Goal: Transaction & Acquisition: Purchase product/service

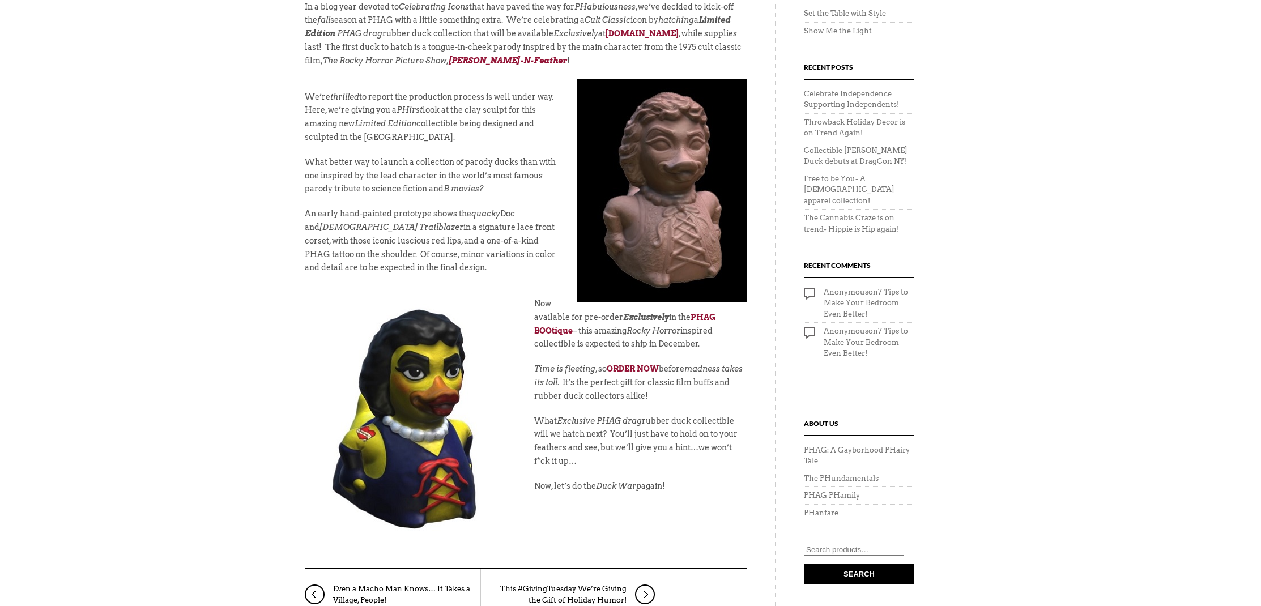
scroll to position [483, 0]
click at [560, 321] on strong "PHAG BOOtique" at bounding box center [624, 323] width 181 height 23
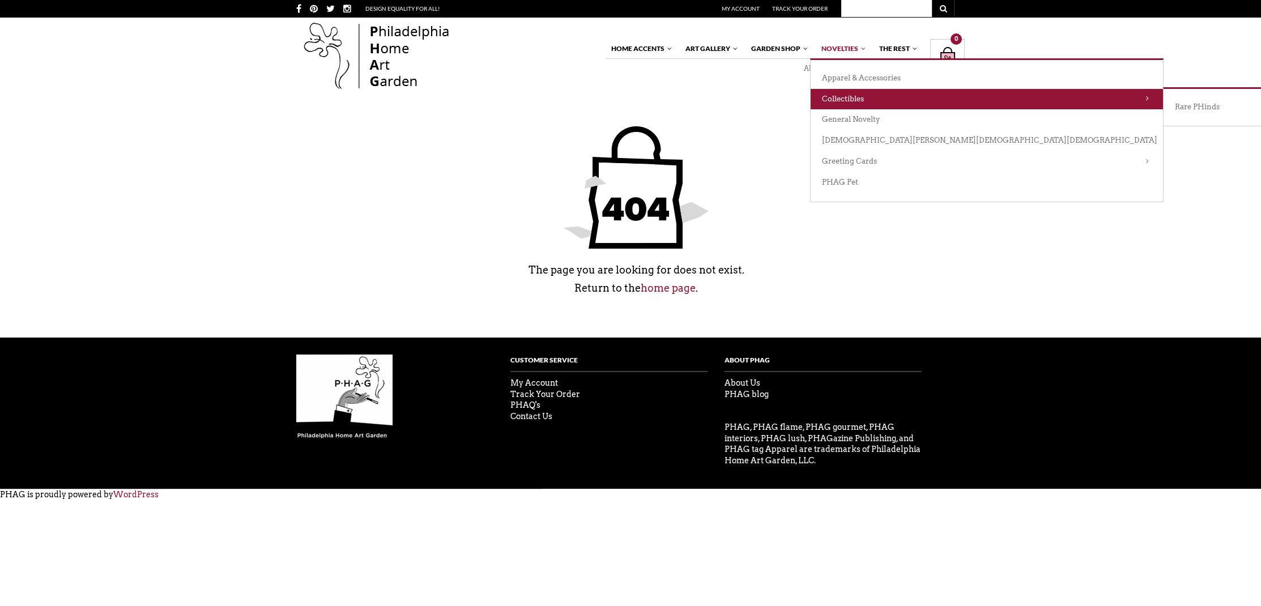
click at [838, 99] on link "Collectibles" at bounding box center [987, 99] width 352 height 21
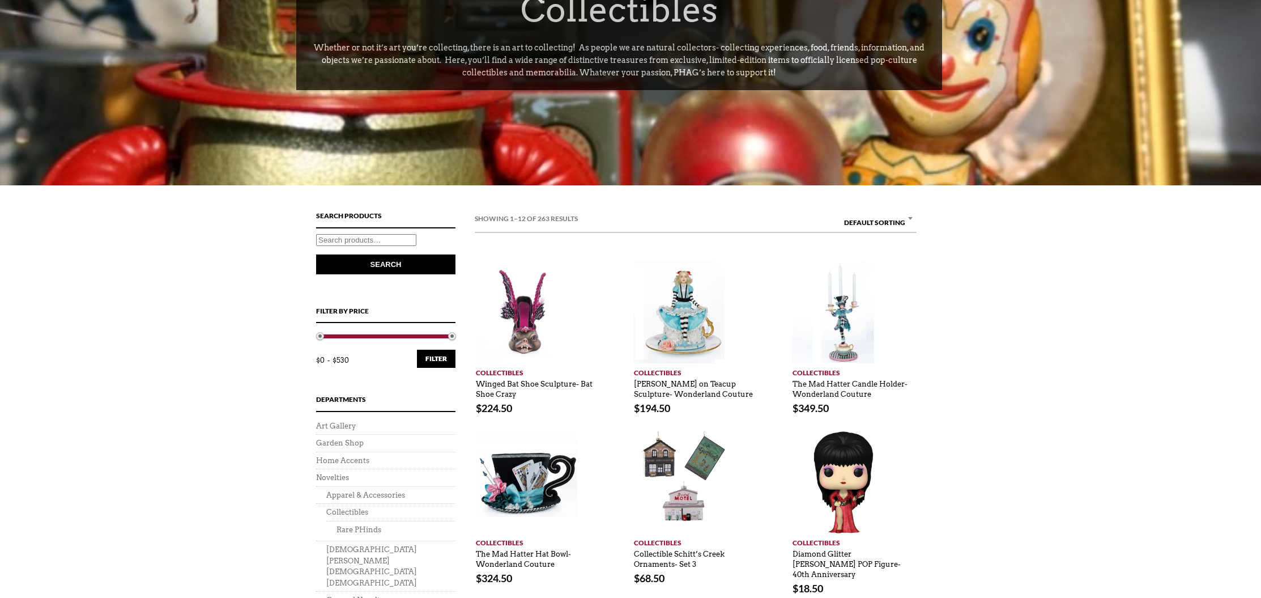
scroll to position [211, 0]
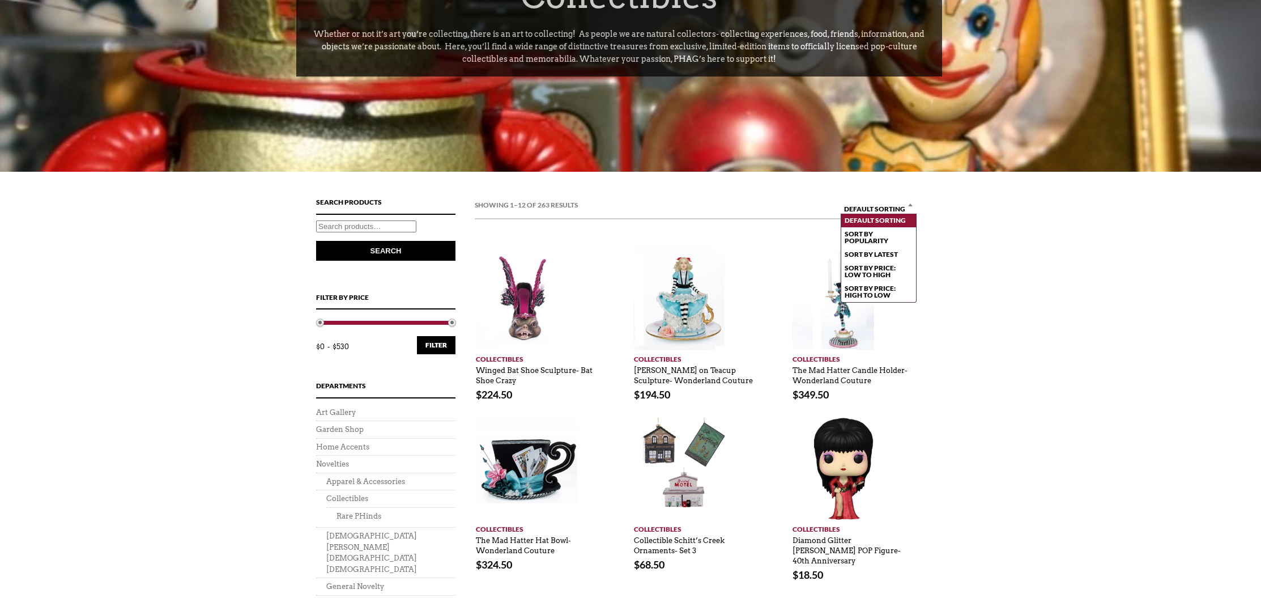
click at [908, 206] on b at bounding box center [910, 204] width 5 height 3
select select "price"
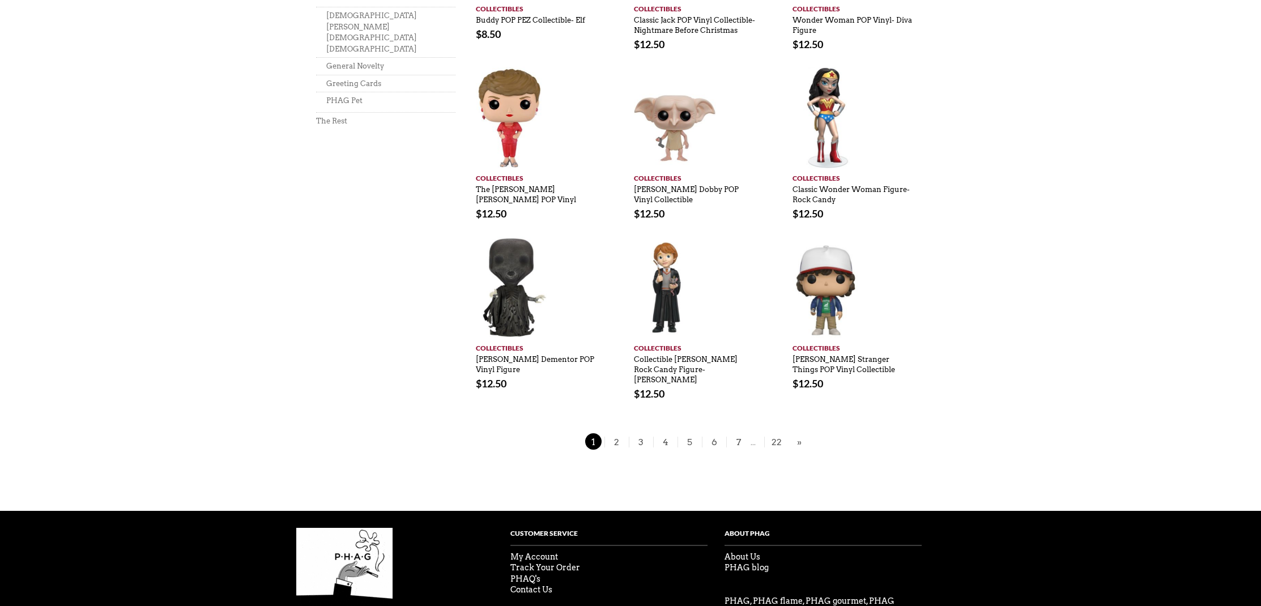
scroll to position [753, 0]
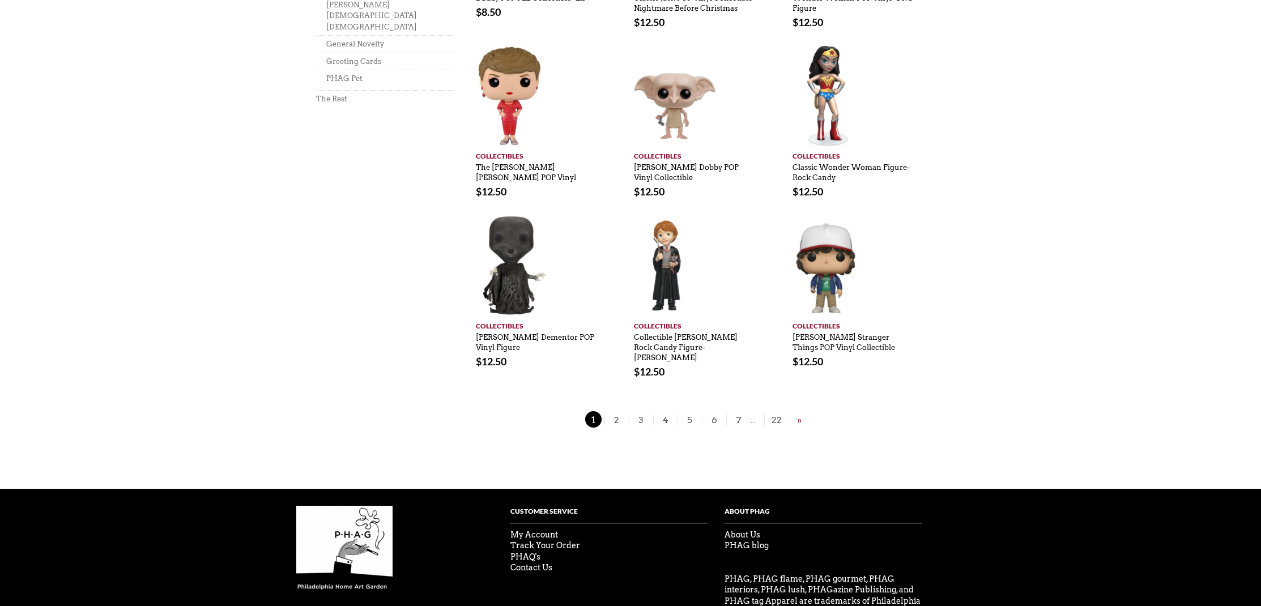
click at [799, 413] on link "»" at bounding box center [799, 420] width 10 height 14
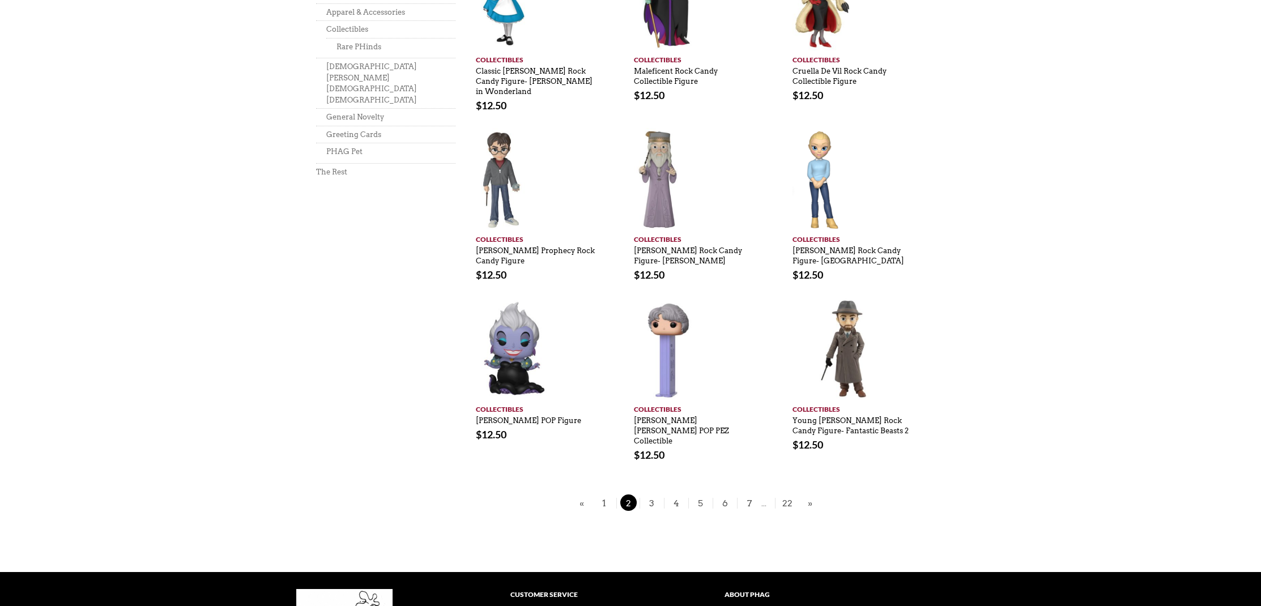
scroll to position [613, 0]
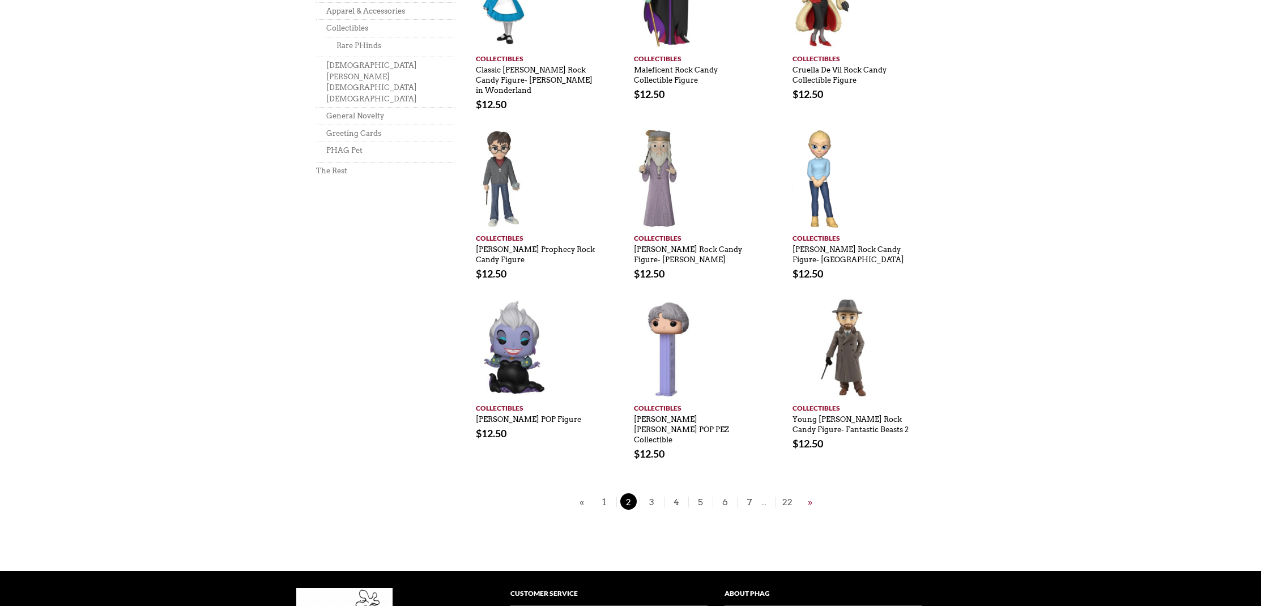
click at [809, 495] on link "»" at bounding box center [810, 502] width 10 height 14
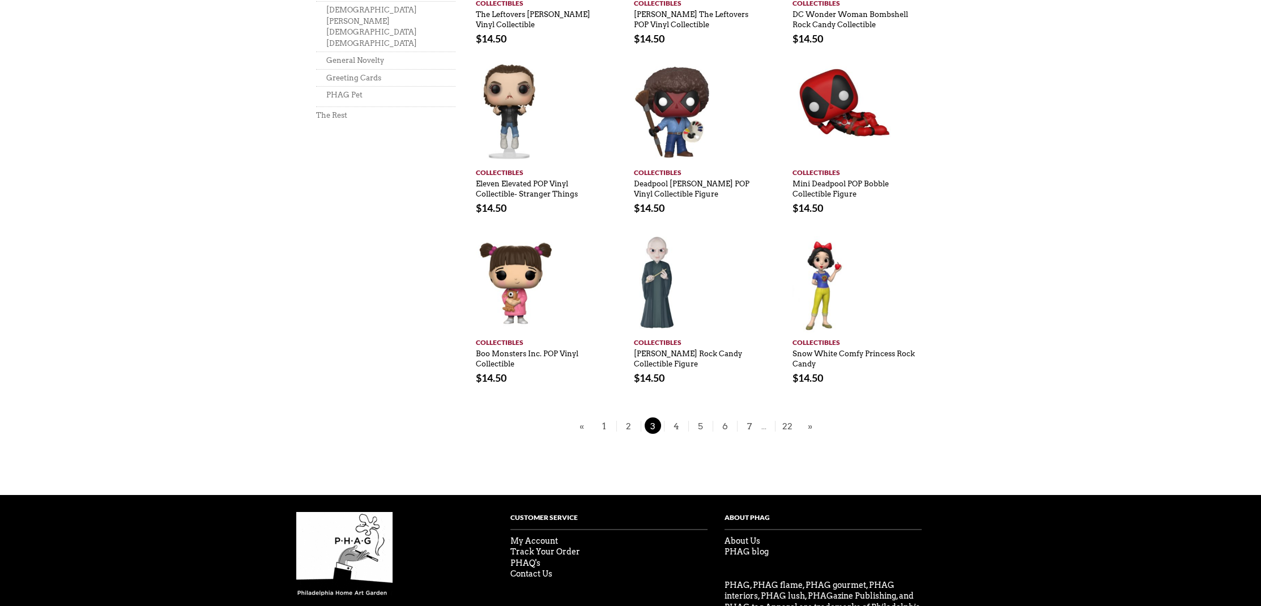
scroll to position [670, 0]
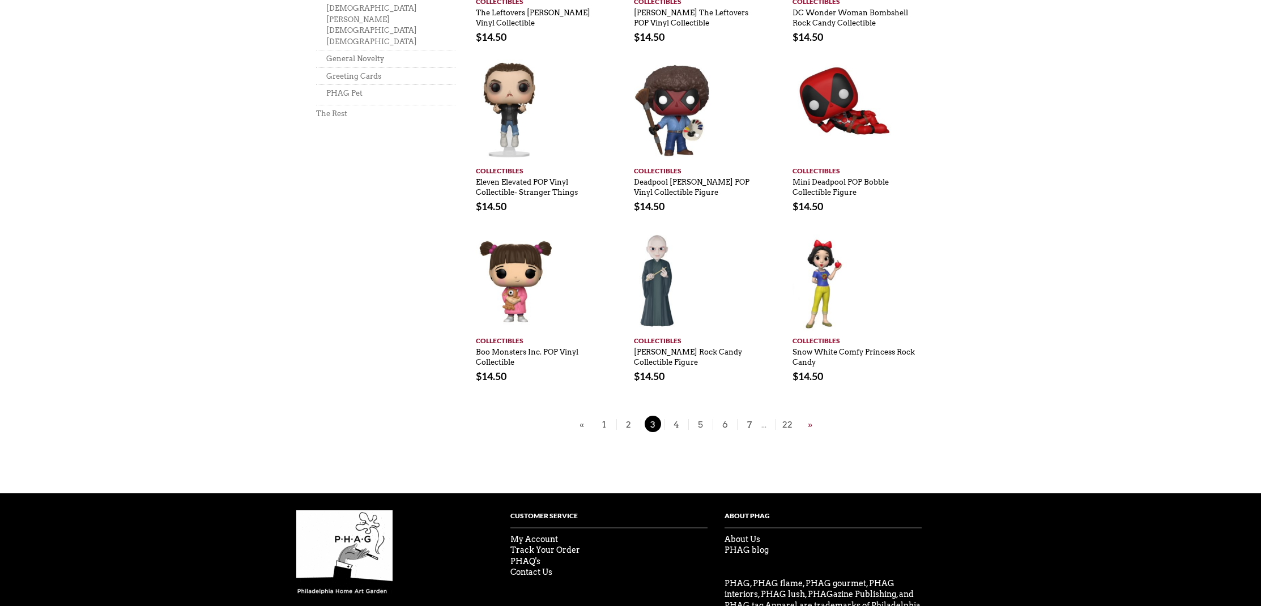
click at [808, 424] on link "»" at bounding box center [810, 424] width 10 height 14
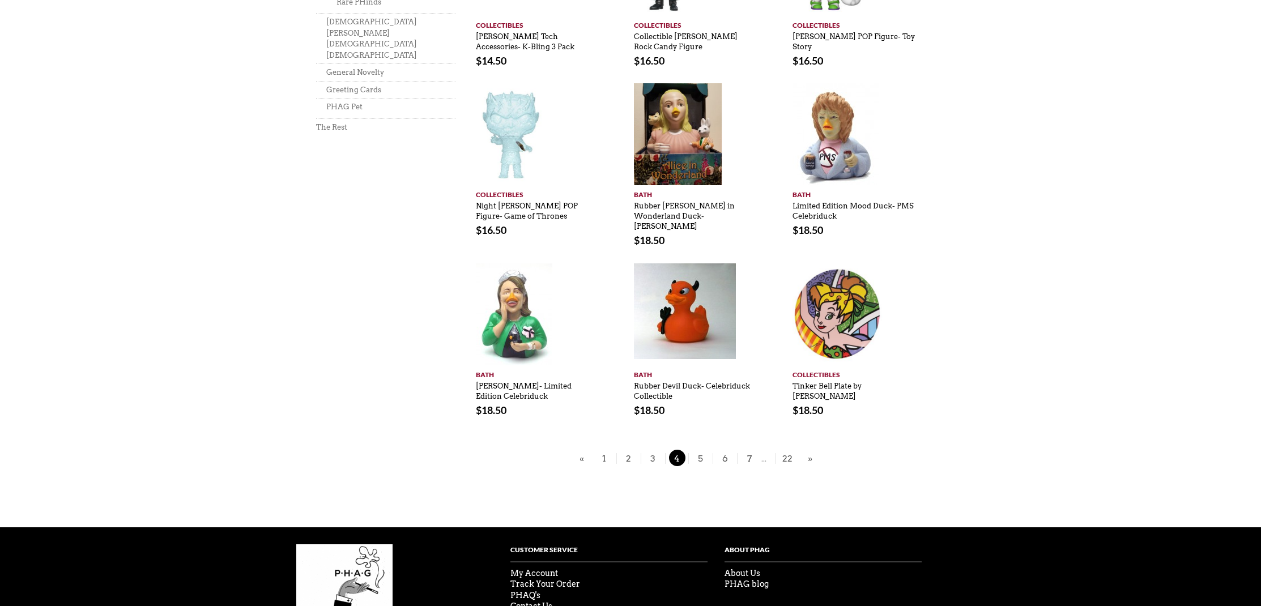
scroll to position [658, 0]
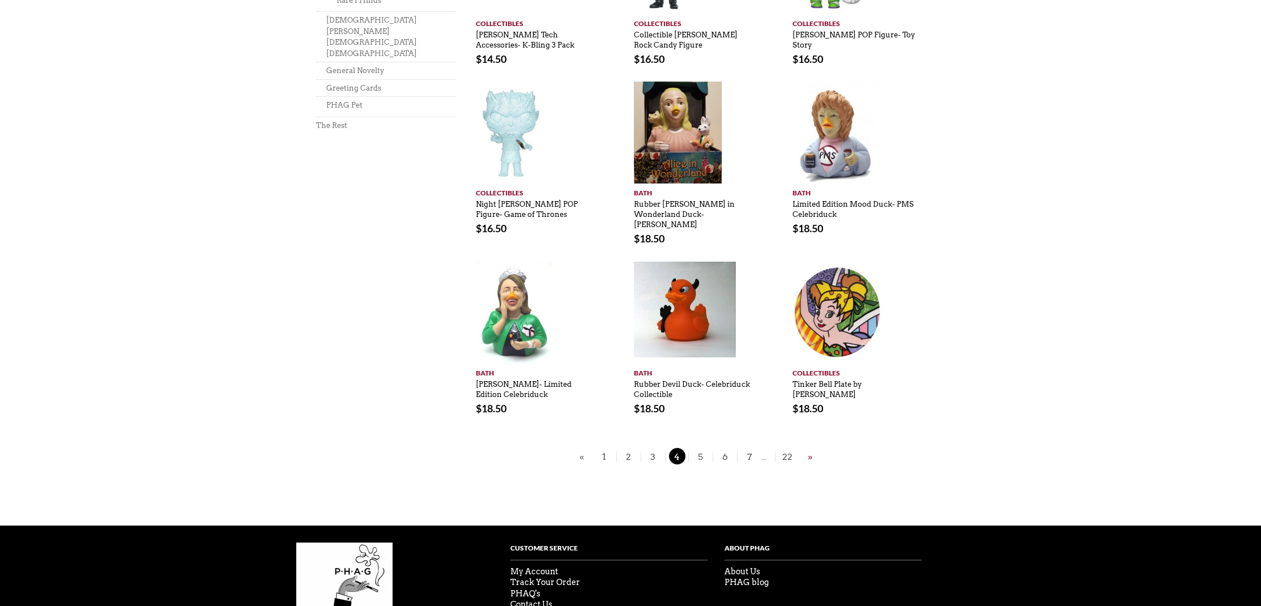
click at [809, 450] on link "»" at bounding box center [810, 457] width 10 height 14
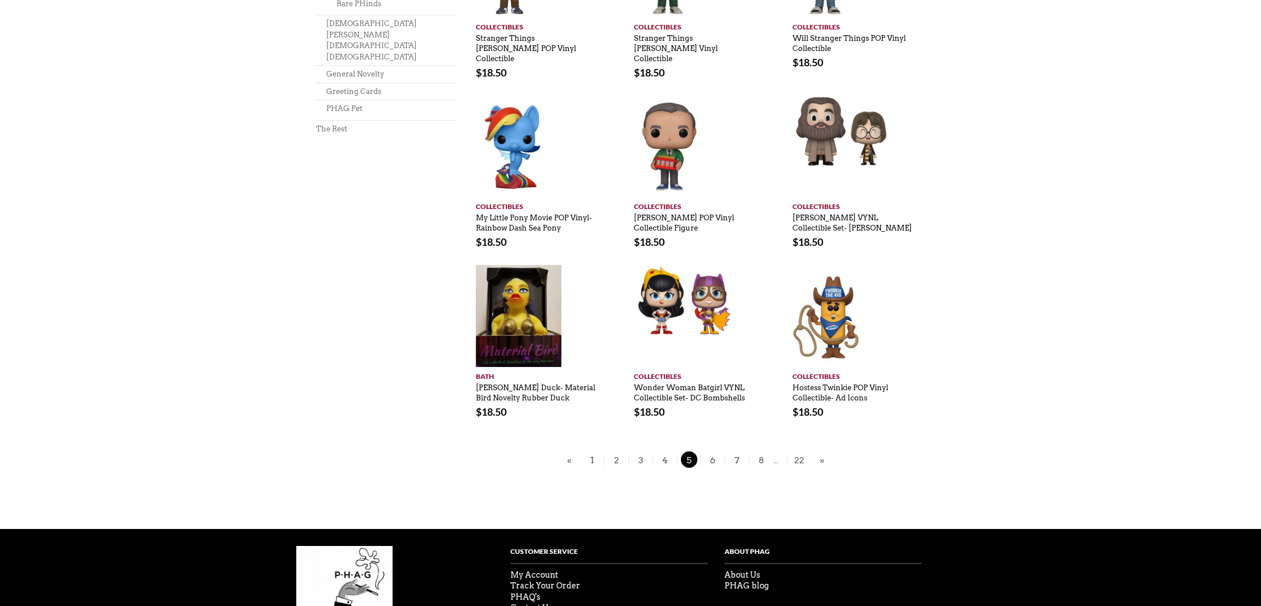
scroll to position [656, 0]
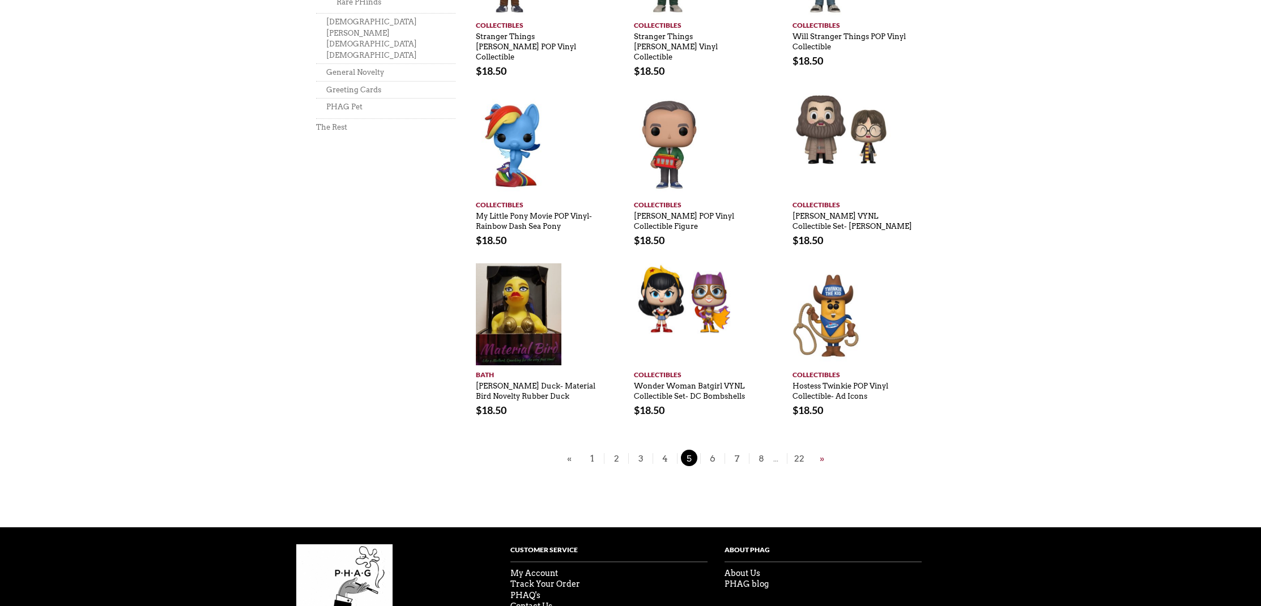
click at [821, 451] on link "»" at bounding box center [822, 458] width 10 height 14
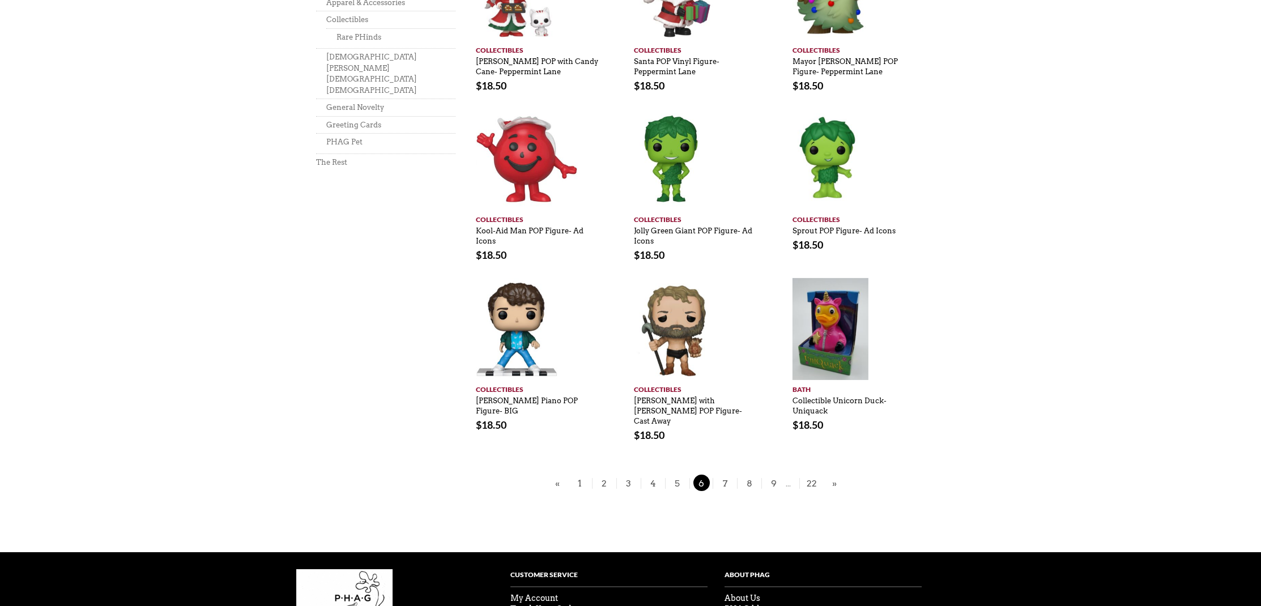
scroll to position [629, 0]
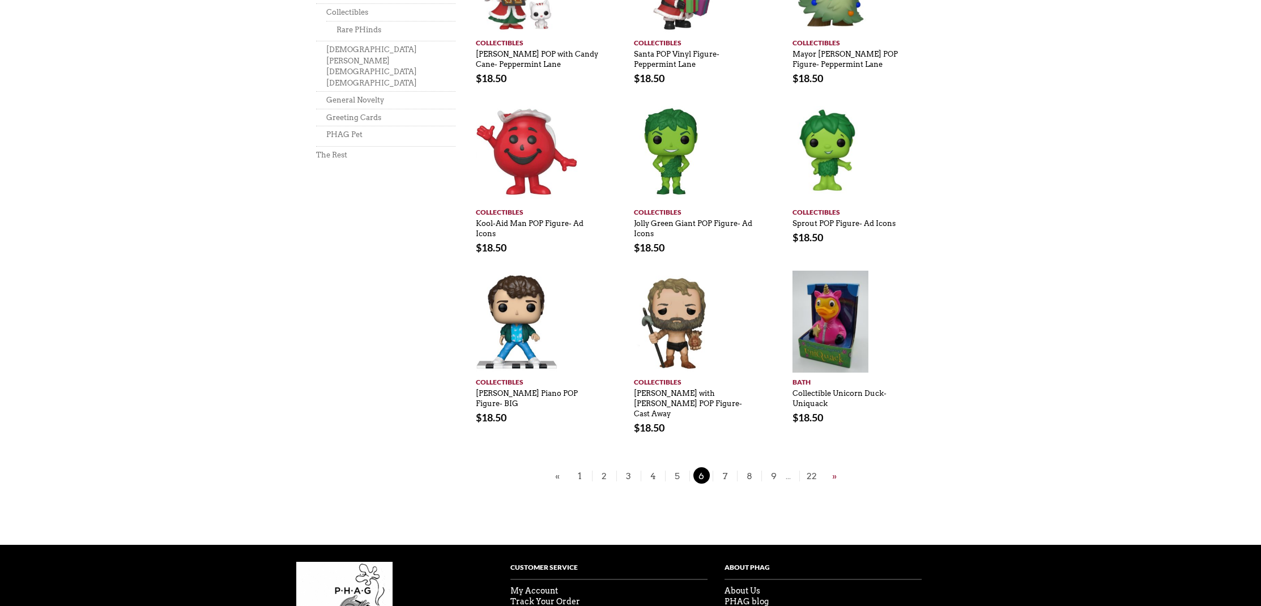
click at [832, 469] on link "»" at bounding box center [834, 476] width 10 height 14
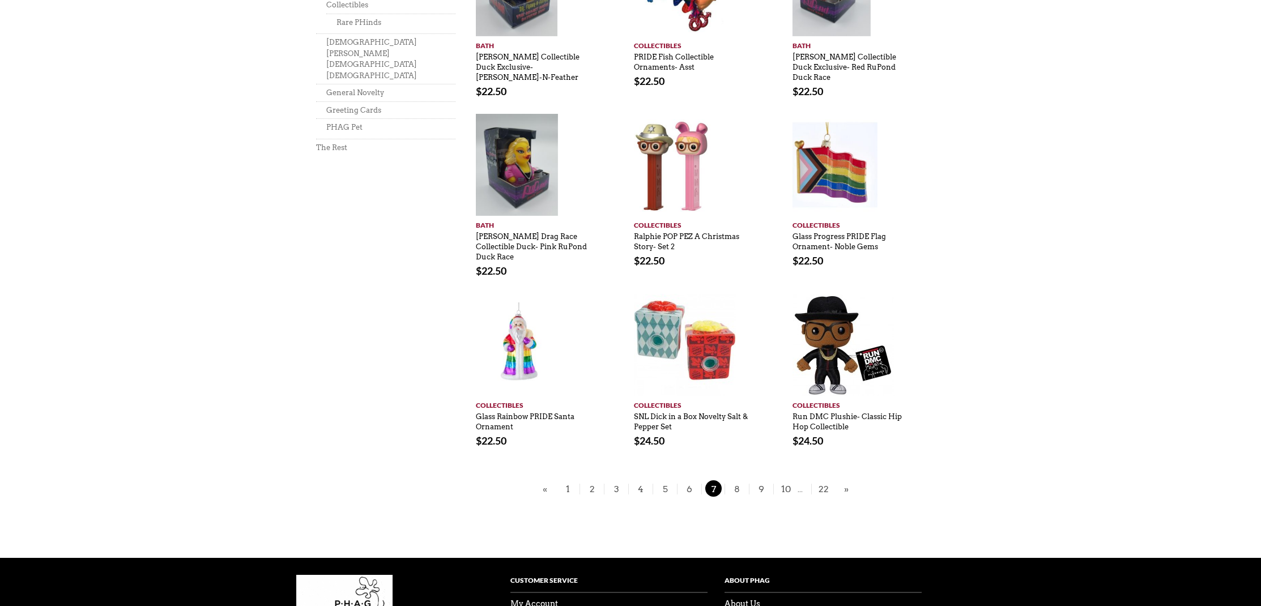
scroll to position [637, 0]
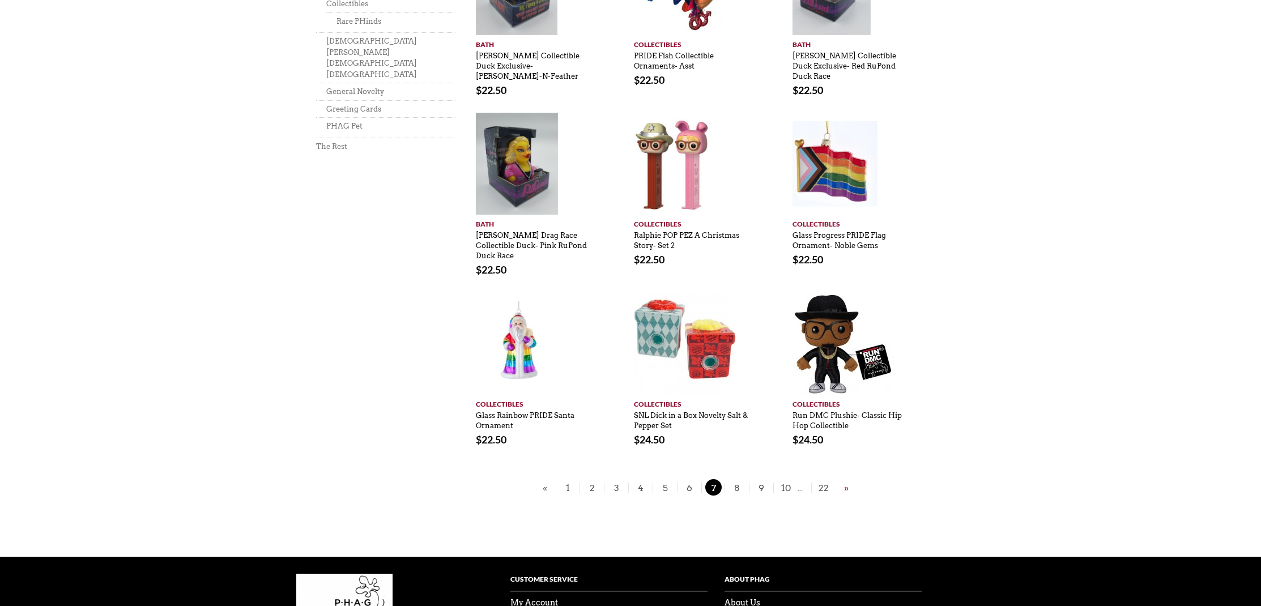
click at [847, 481] on link "»" at bounding box center [846, 488] width 10 height 14
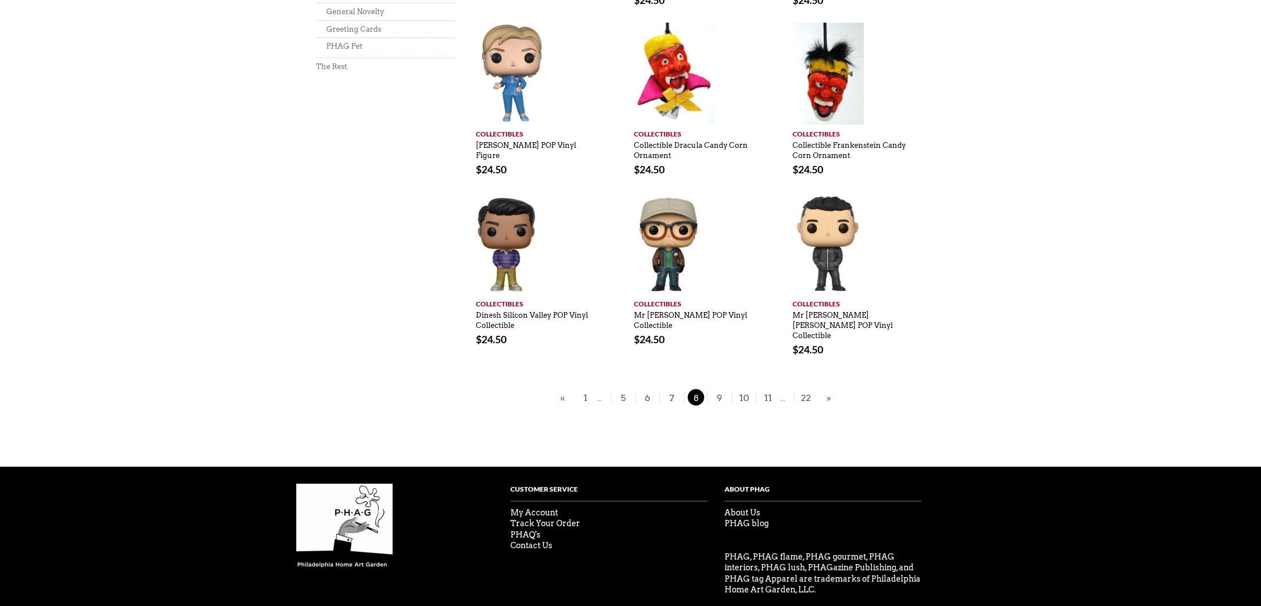
scroll to position [716, 0]
click at [827, 391] on link "»" at bounding box center [829, 398] width 10 height 14
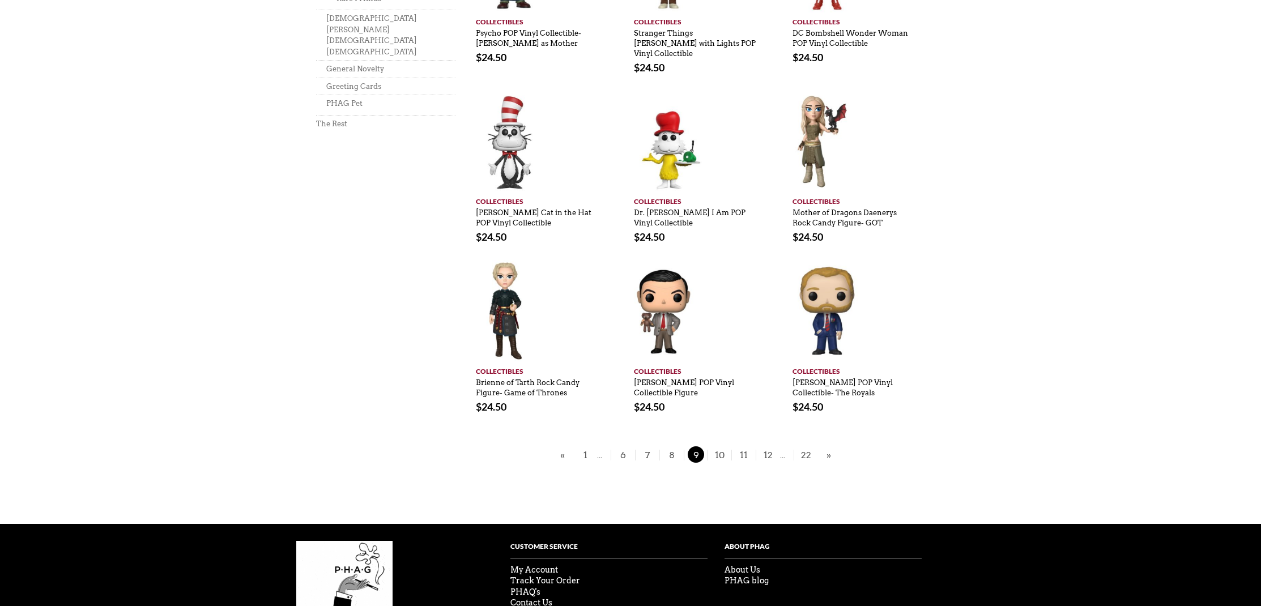
scroll to position [670, 0]
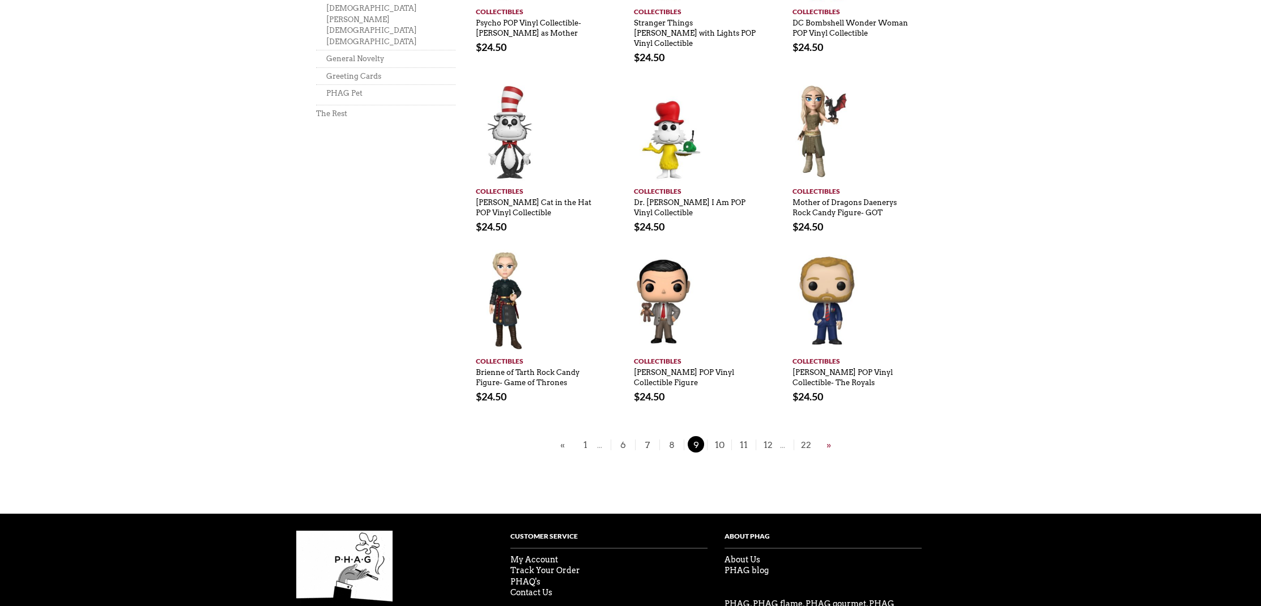
click at [826, 438] on link "»" at bounding box center [829, 445] width 10 height 14
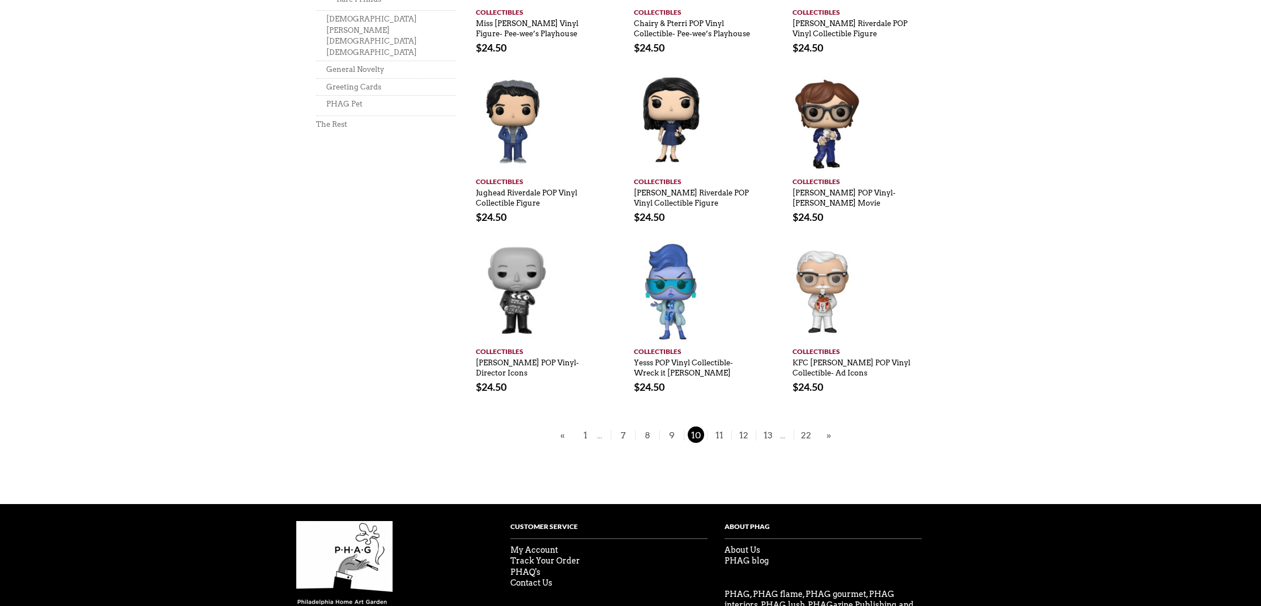
scroll to position [660, 0]
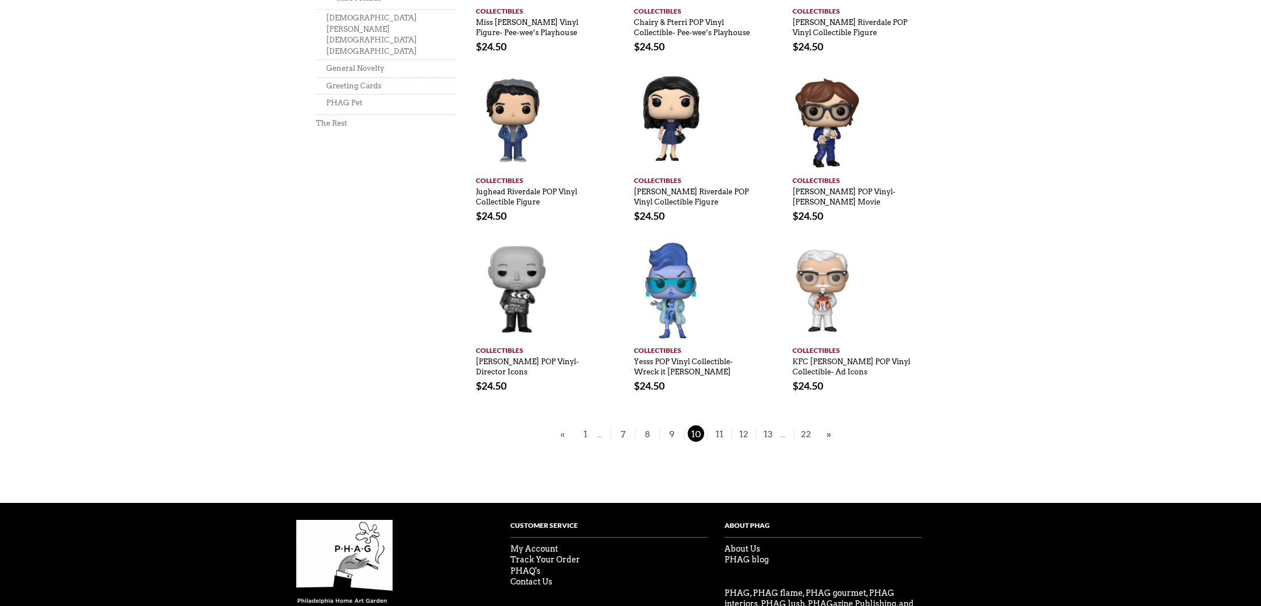
click at [829, 432] on link "»" at bounding box center [829, 434] width 10 height 14
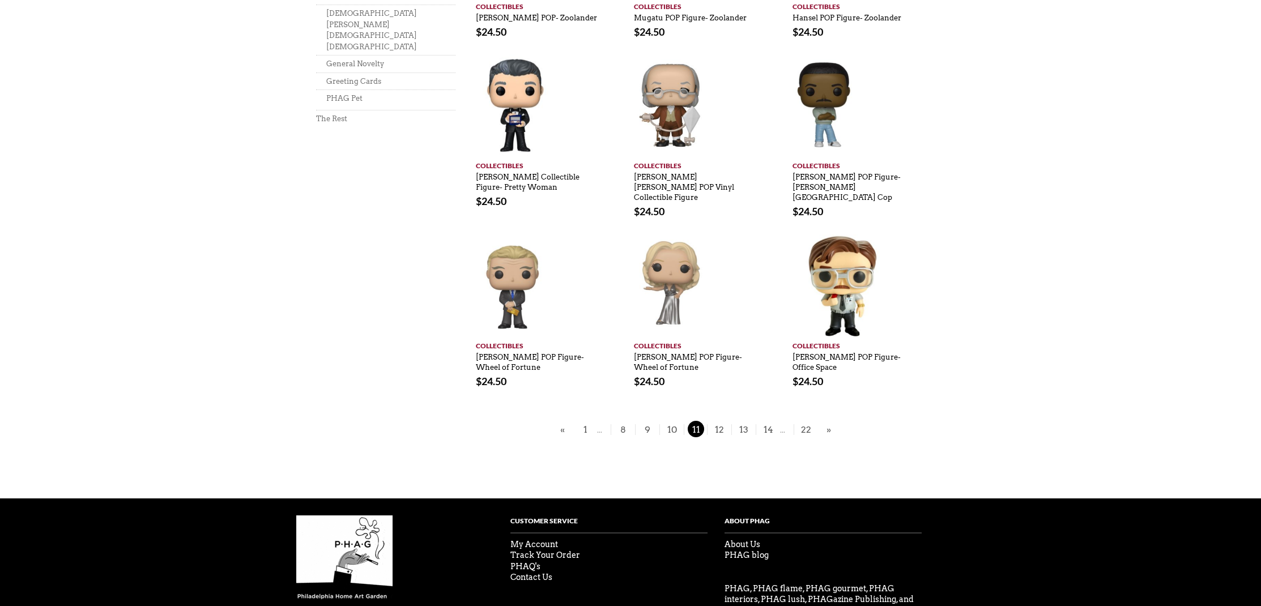
scroll to position [668, 0]
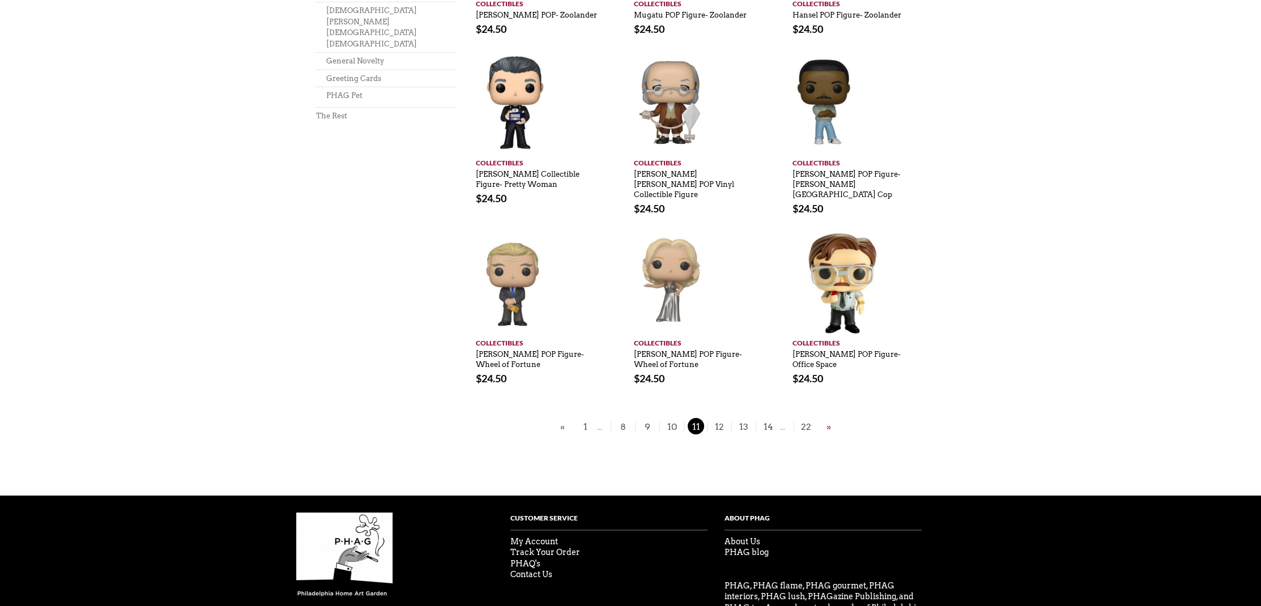
click at [830, 420] on link "»" at bounding box center [829, 427] width 10 height 14
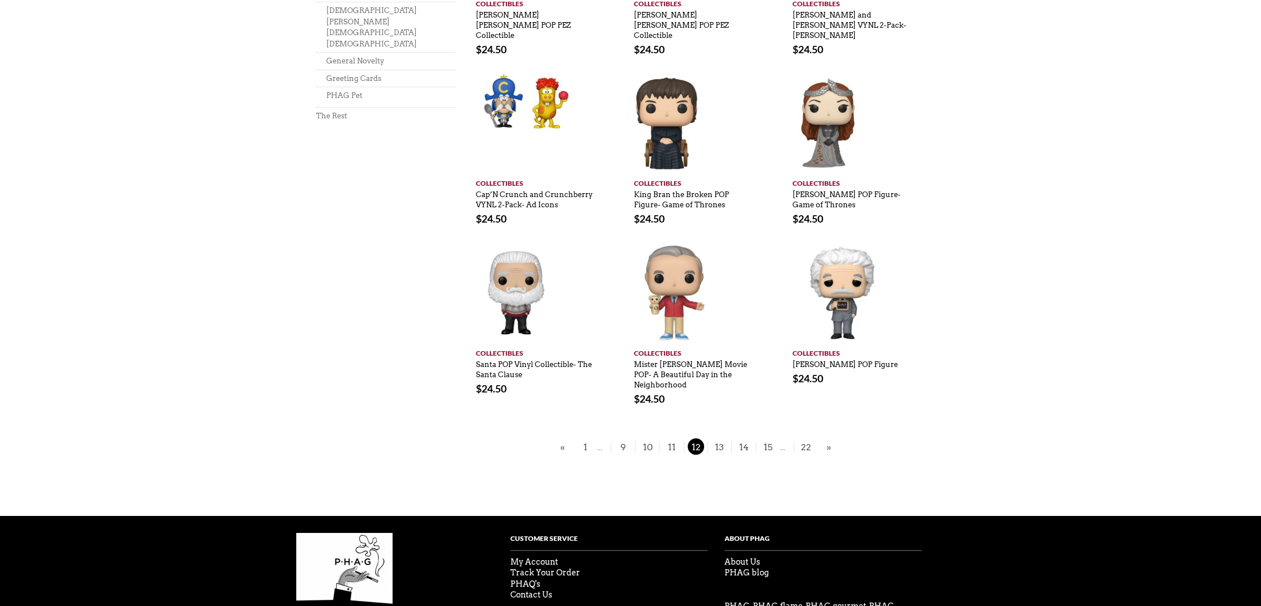
scroll to position [668, 0]
click at [829, 440] on link "»" at bounding box center [829, 447] width 10 height 14
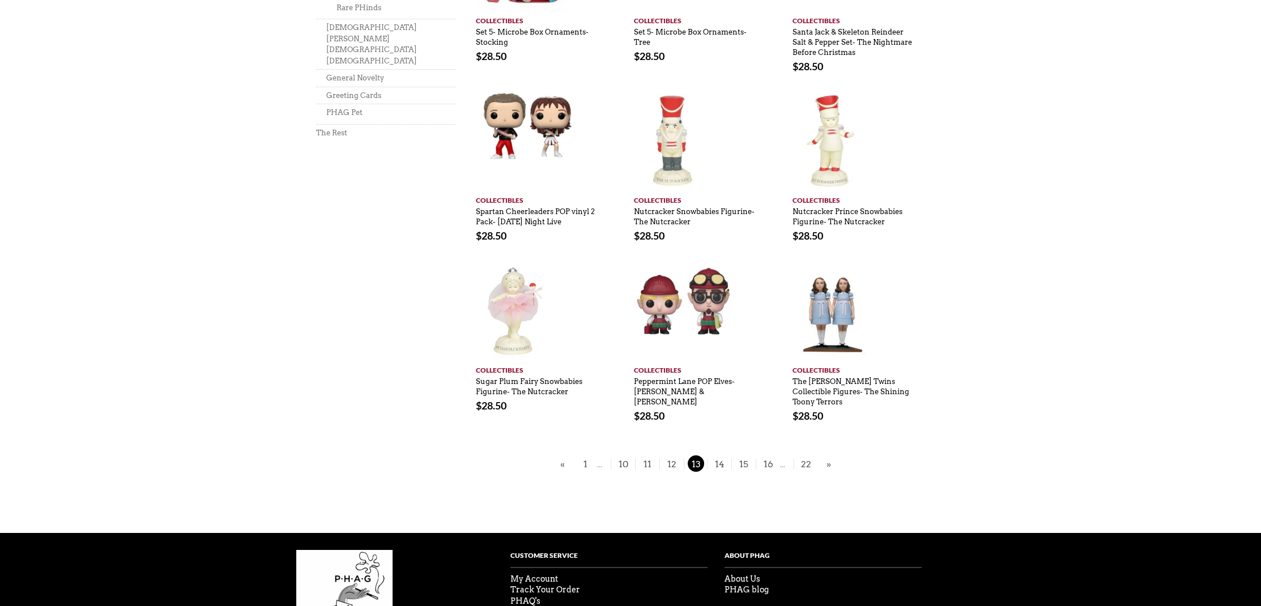
scroll to position [652, 0]
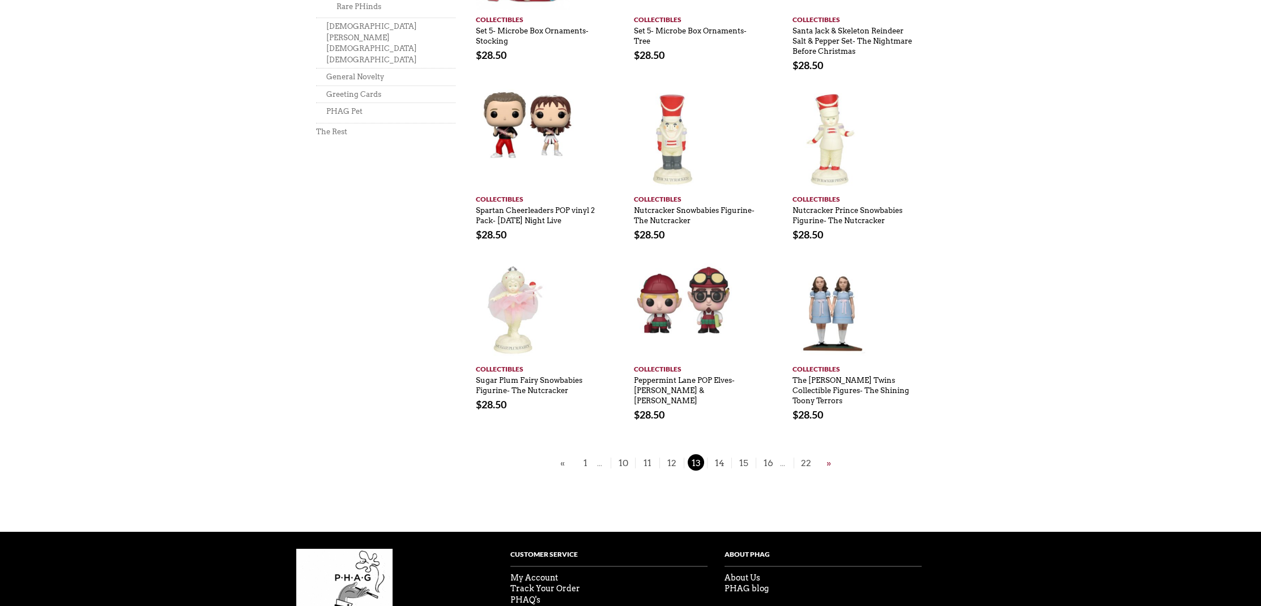
click at [831, 462] on link "»" at bounding box center [829, 463] width 10 height 14
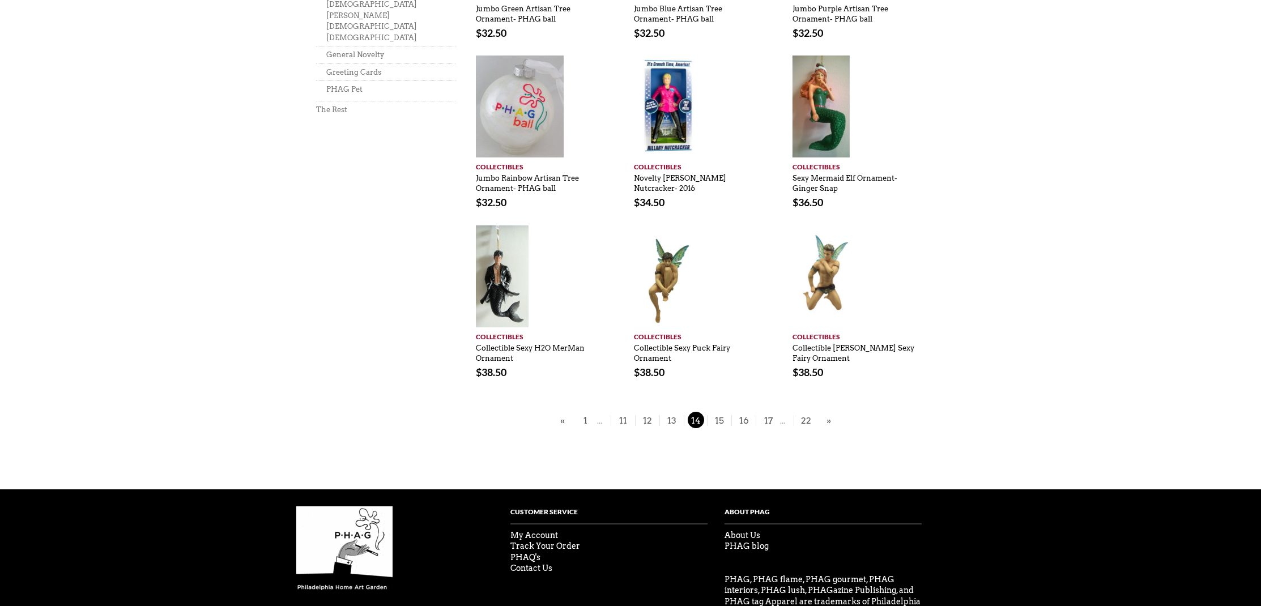
scroll to position [681, 0]
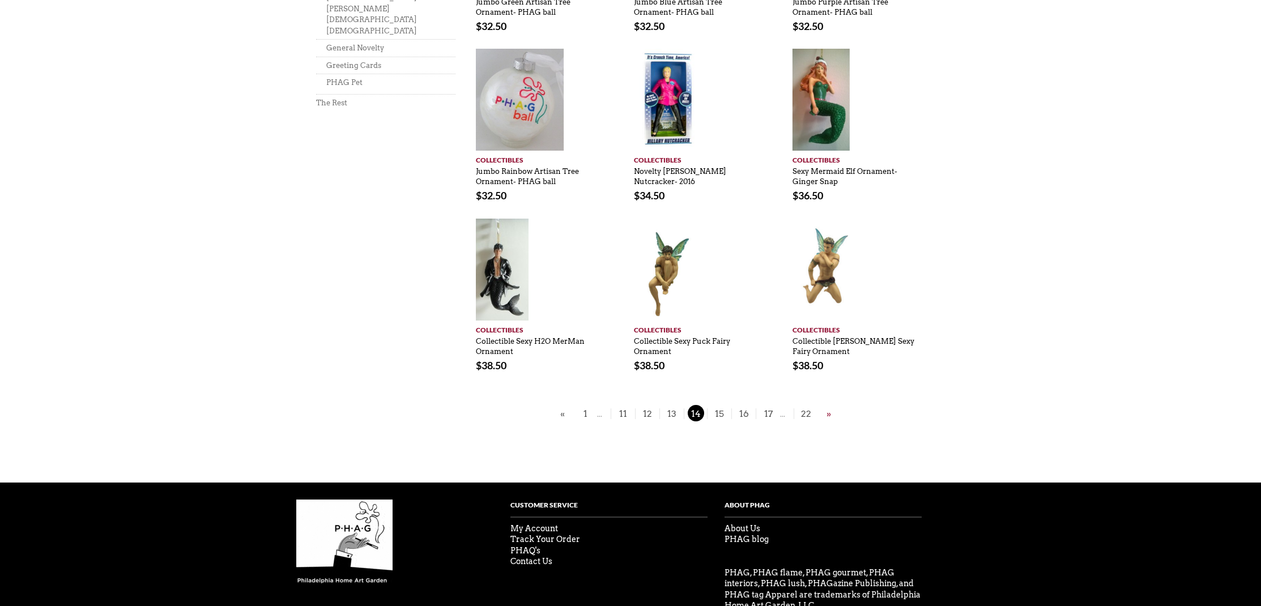
click at [827, 412] on link "»" at bounding box center [829, 414] width 10 height 14
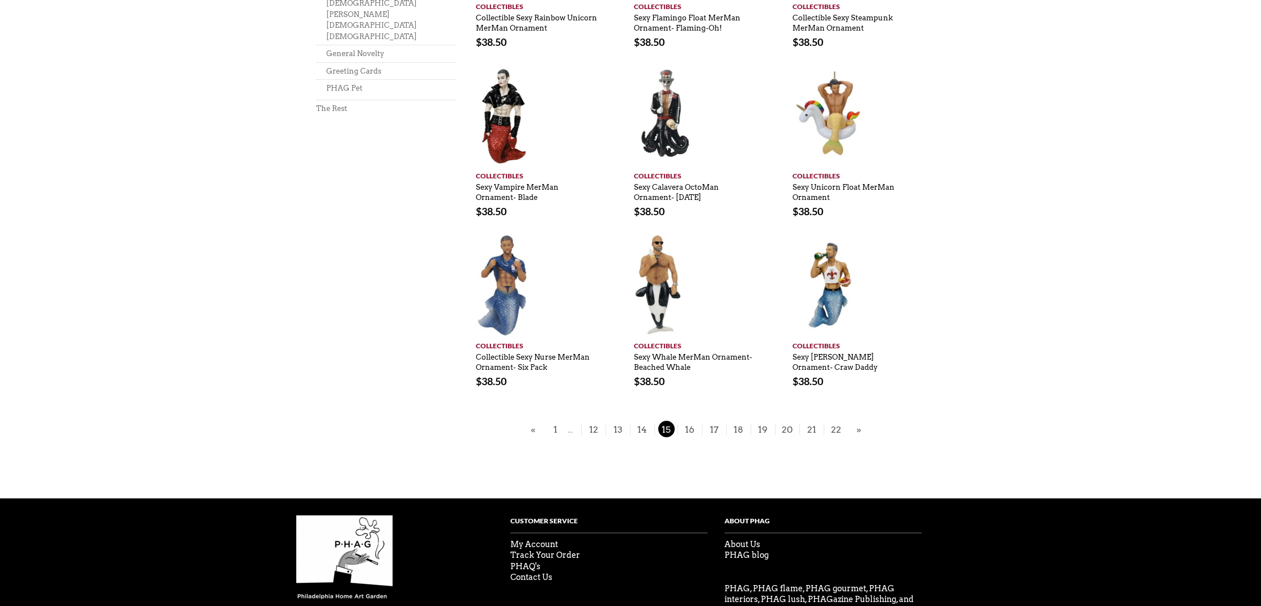
scroll to position [676, 0]
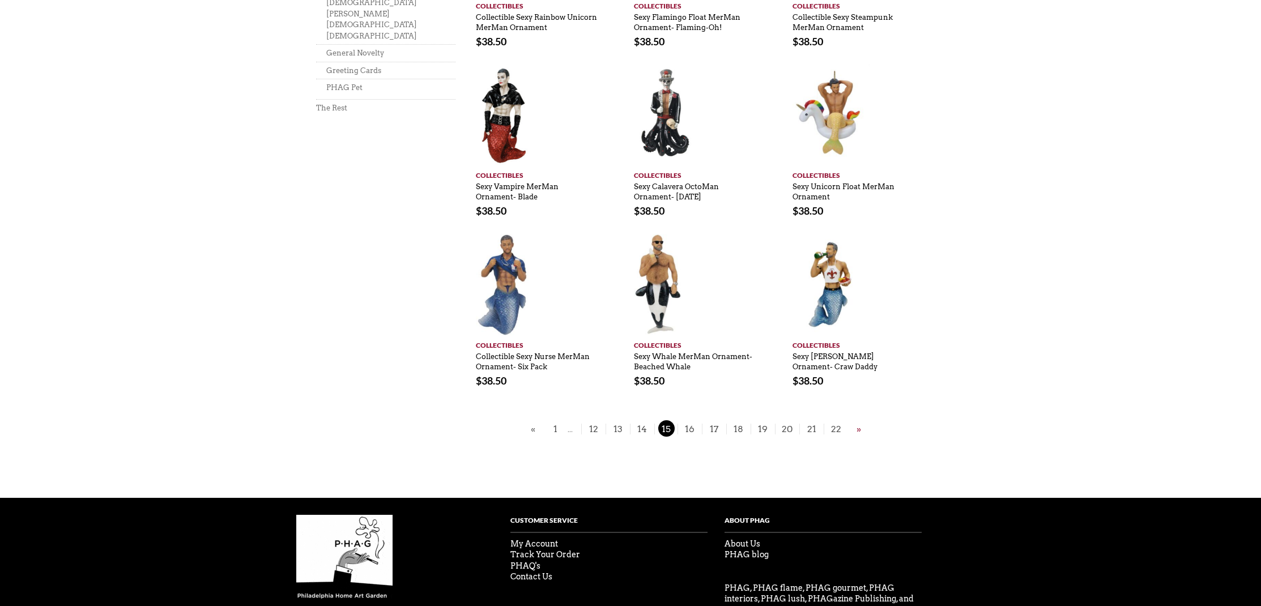
click at [856, 425] on link "»" at bounding box center [859, 429] width 10 height 14
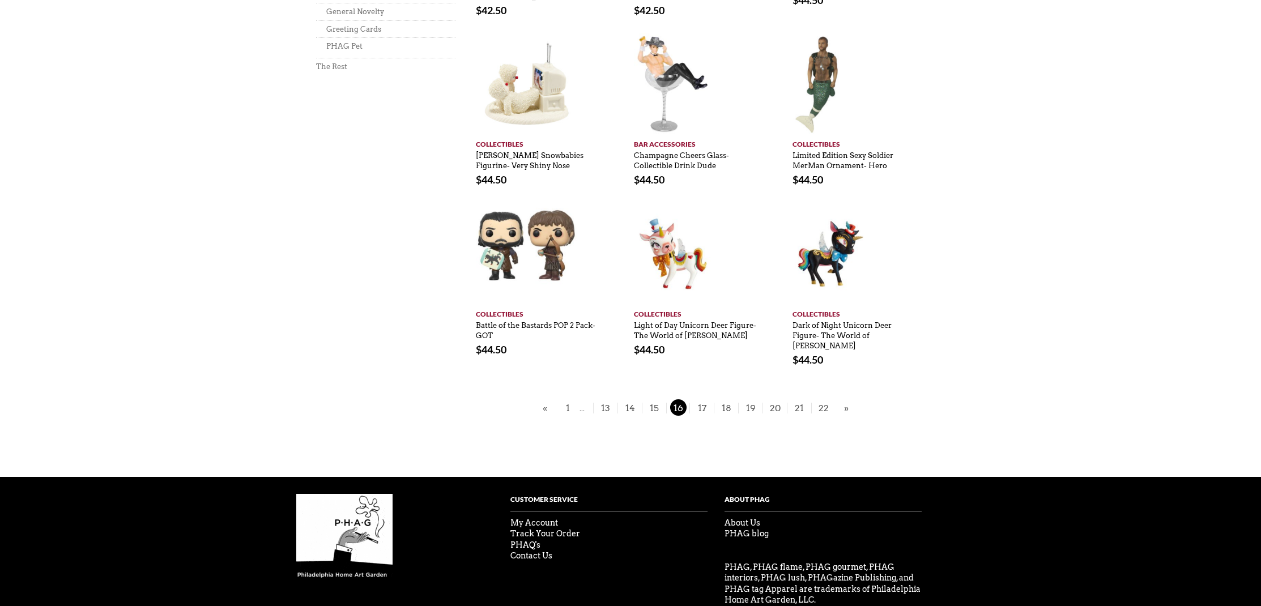
scroll to position [716, 0]
click at [846, 402] on link "»" at bounding box center [846, 409] width 10 height 14
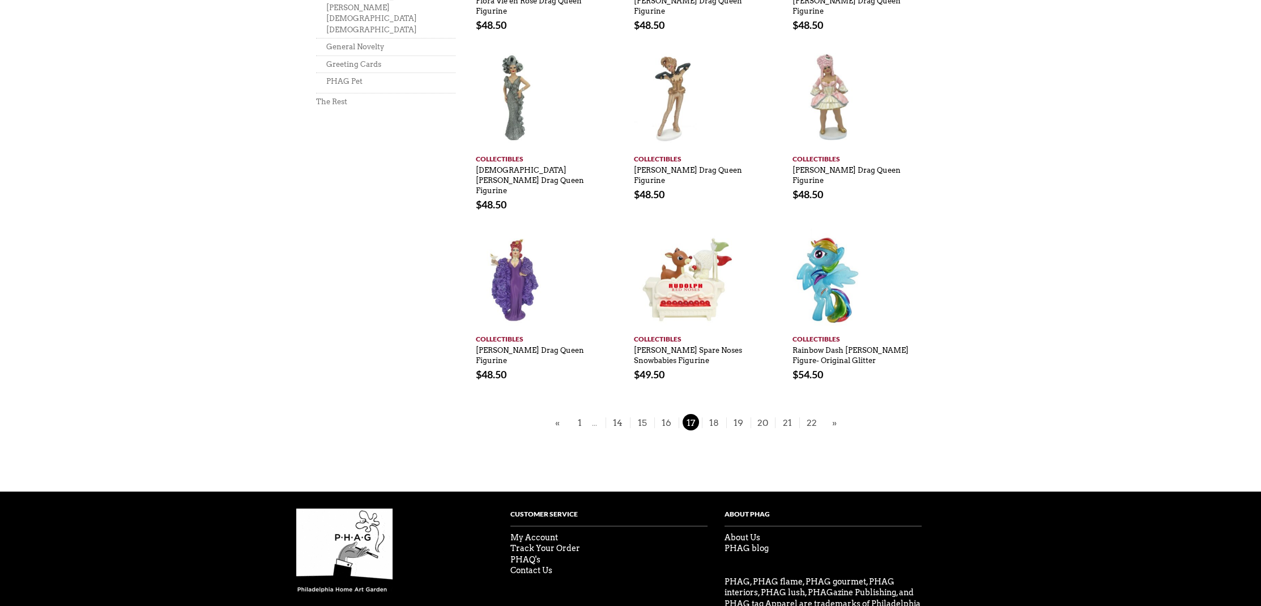
scroll to position [692, 0]
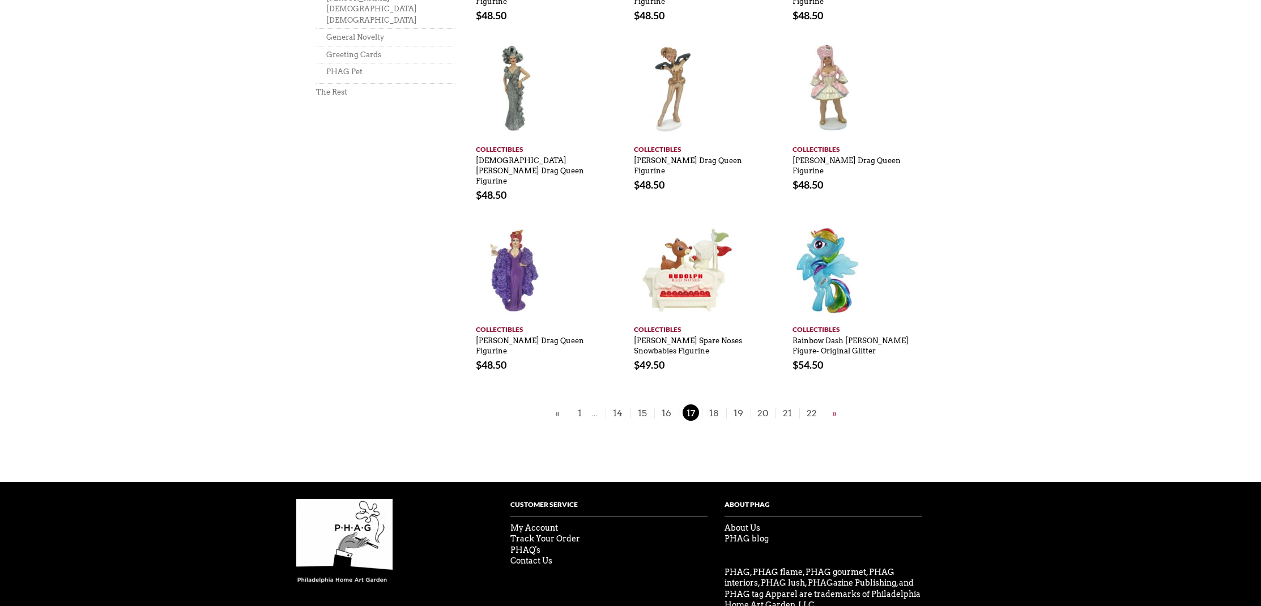
click at [833, 406] on link "»" at bounding box center [834, 413] width 10 height 14
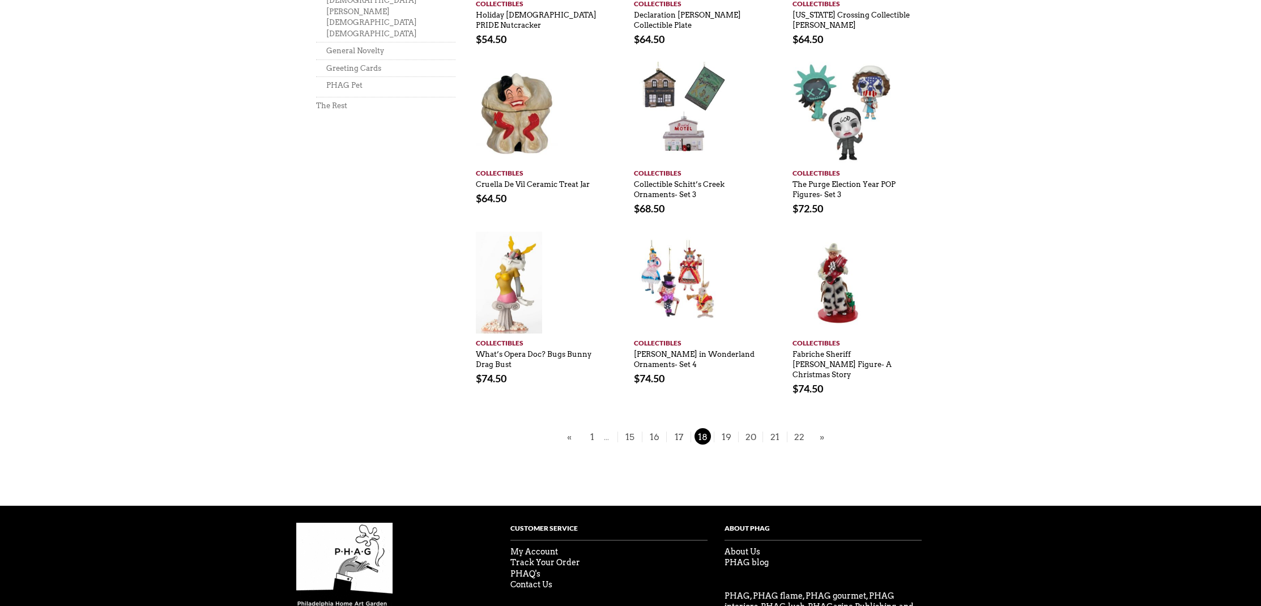
scroll to position [680, 0]
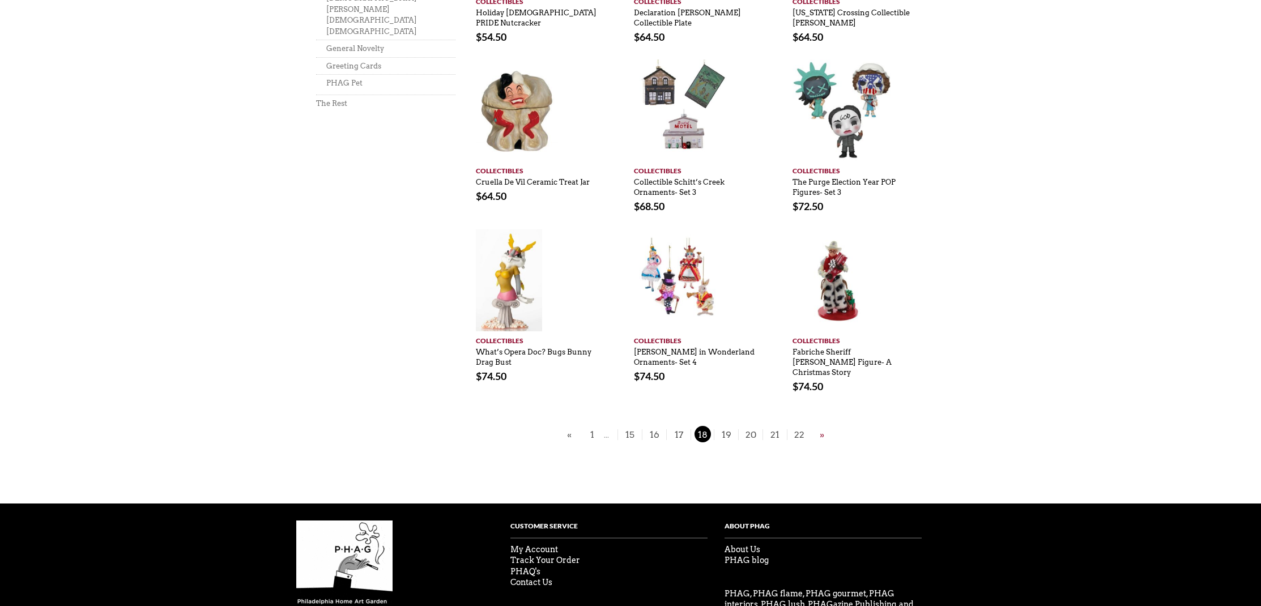
click at [821, 428] on link "»" at bounding box center [822, 435] width 10 height 14
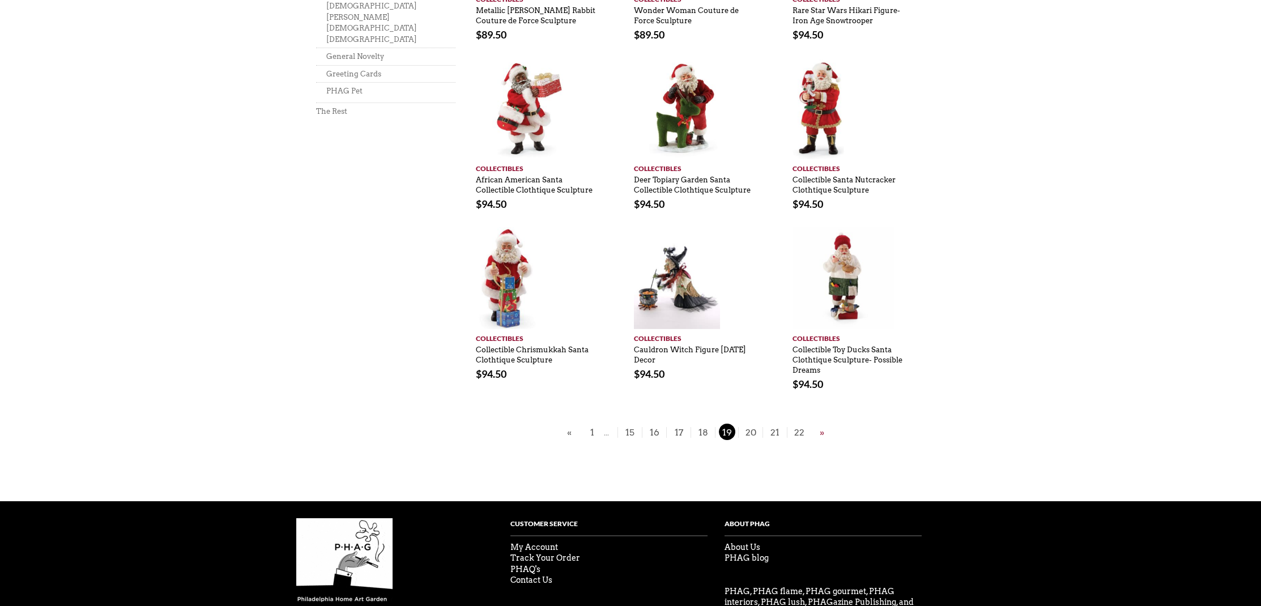
scroll to position [671, 0]
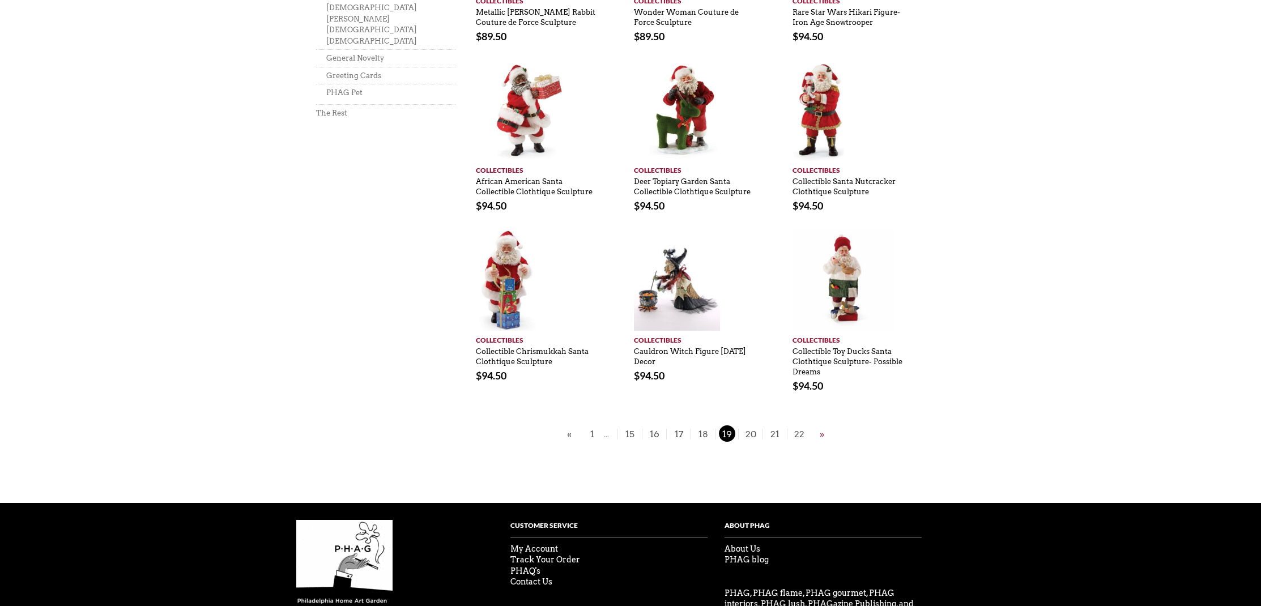
click at [821, 434] on link "»" at bounding box center [822, 434] width 10 height 14
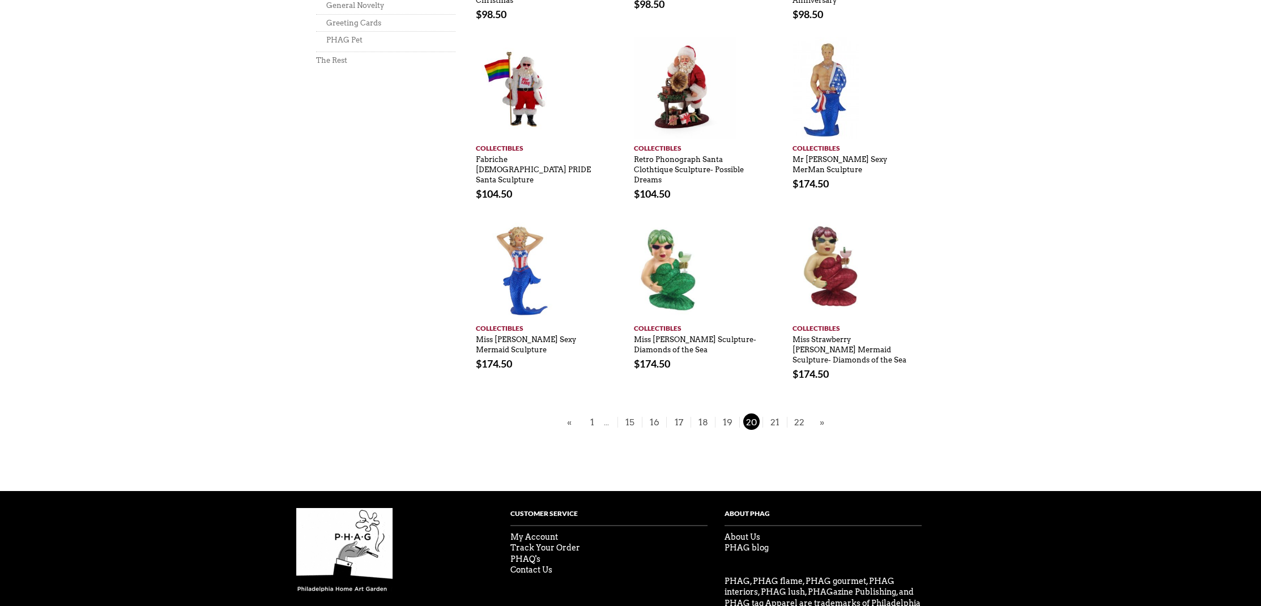
scroll to position [725, 0]
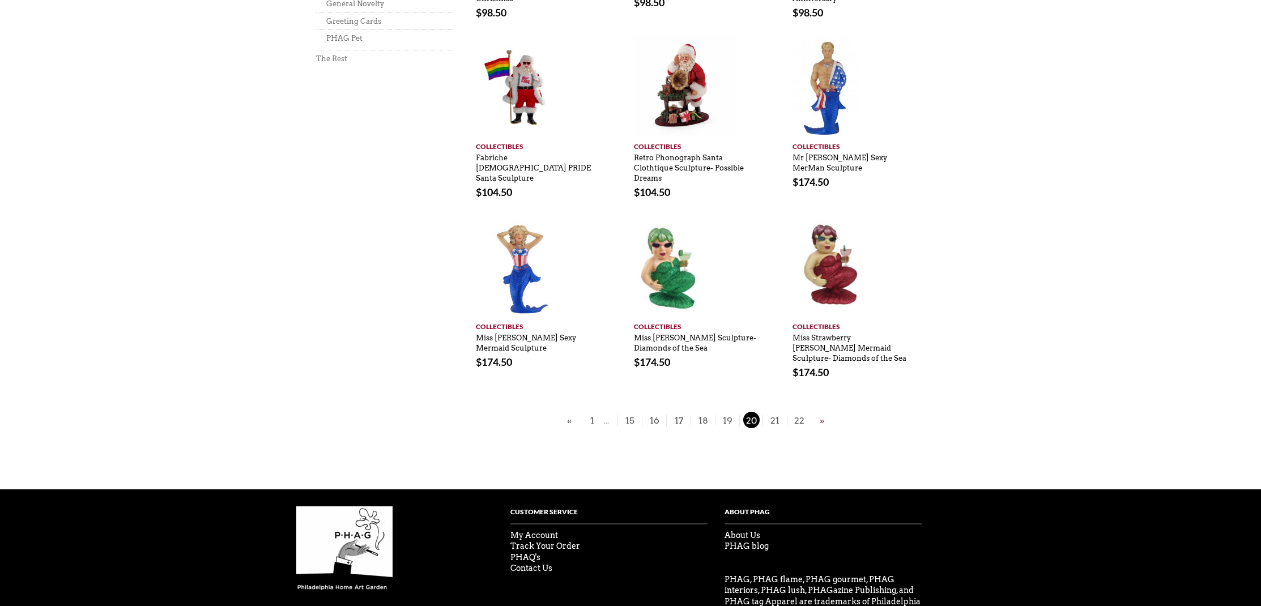
click at [822, 413] on link "»" at bounding box center [822, 420] width 10 height 14
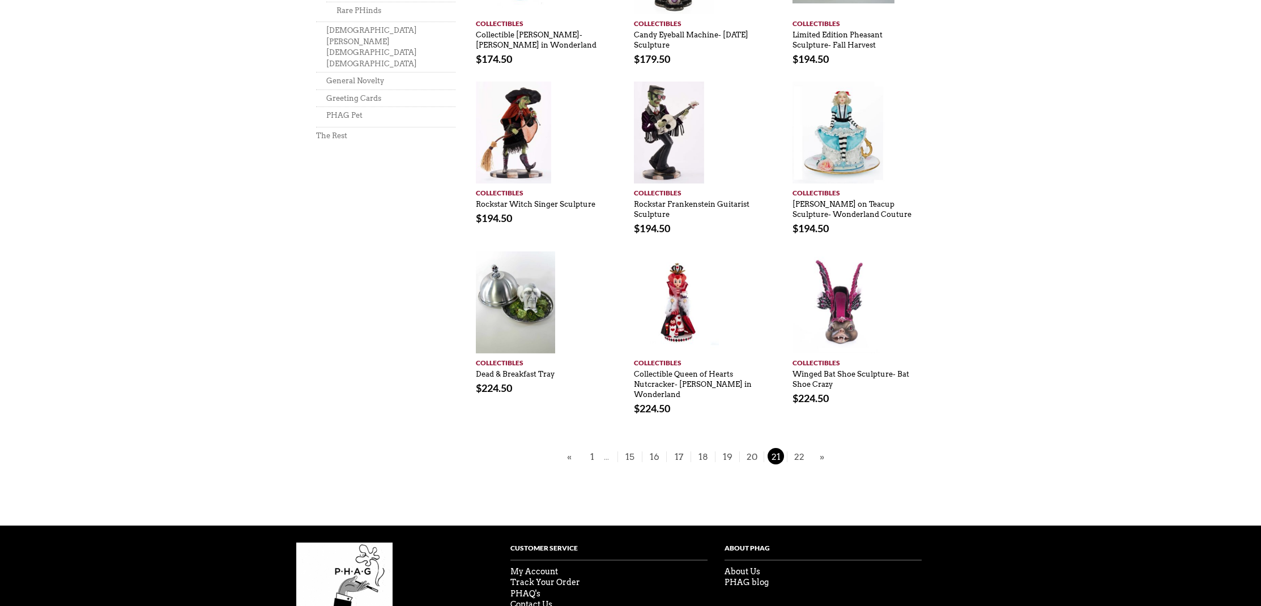
scroll to position [648, 0]
click at [821, 450] on link "»" at bounding box center [822, 457] width 10 height 14
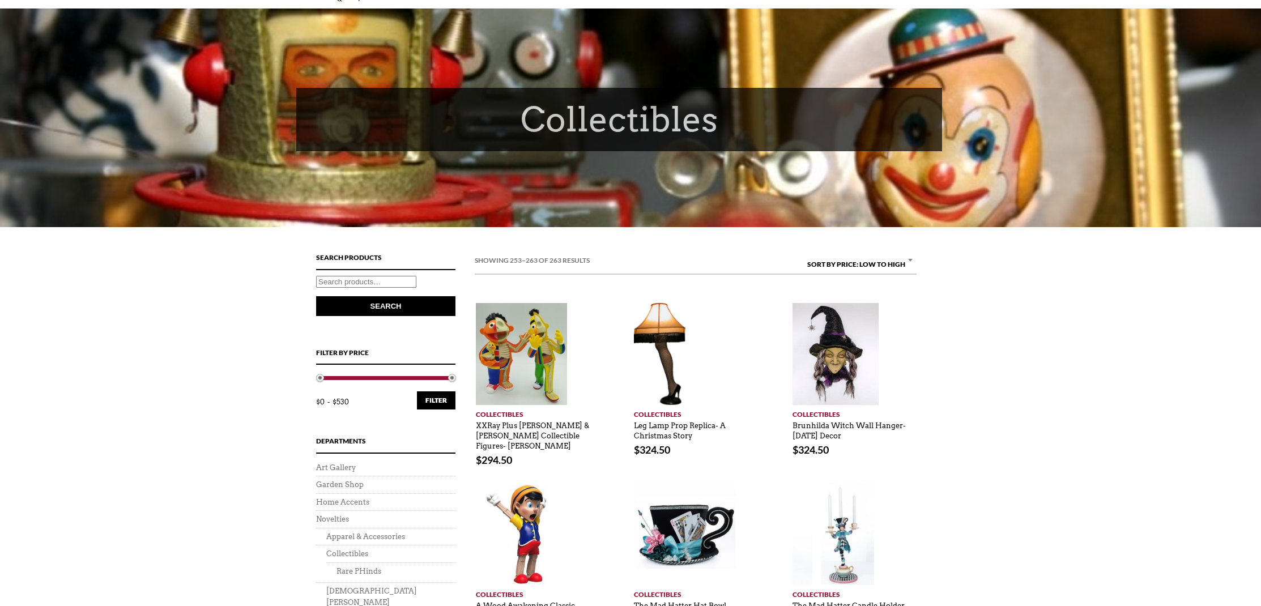
scroll to position [85, 0]
